Goal: Task Accomplishment & Management: Use online tool/utility

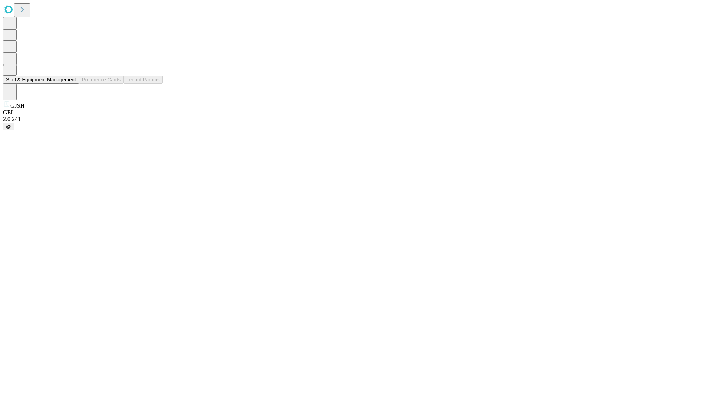
click at [69, 83] on button "Staff & Equipment Management" at bounding box center [41, 80] width 76 height 8
click at [71, 83] on button "Staff & Equipment Management" at bounding box center [41, 80] width 76 height 8
